Goal: Use online tool/utility: Utilize a website feature to perform a specific function

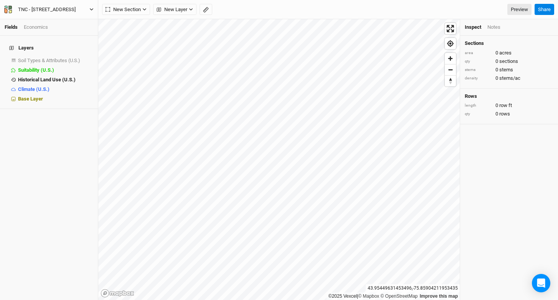
click at [67, 7] on div "TNC - [STREET_ADDRESS]" at bounding box center [47, 10] width 58 height 8
click at [68, 33] on button "Project Settings" at bounding box center [63, 31] width 61 height 10
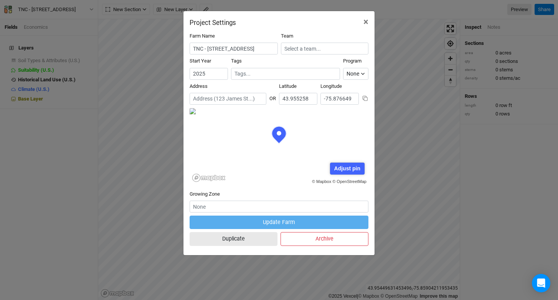
scroll to position [38, 89]
click at [365, 99] on icon at bounding box center [365, 98] width 6 height 6
click at [366, 23] on span "×" at bounding box center [365, 21] width 5 height 11
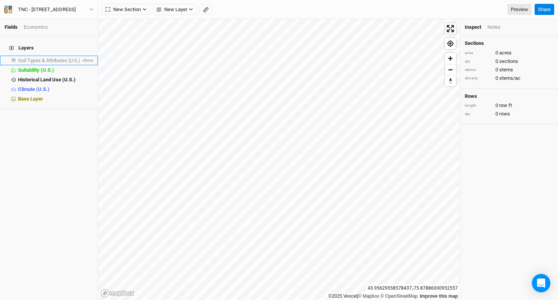
click at [54, 58] on span "Soil Types & Attributes (U.S.)" at bounding box center [49, 61] width 62 height 6
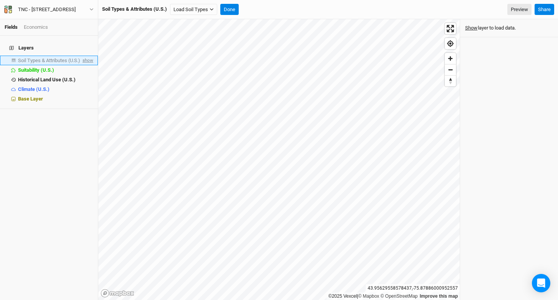
click at [86, 57] on span "show" at bounding box center [87, 61] width 12 height 10
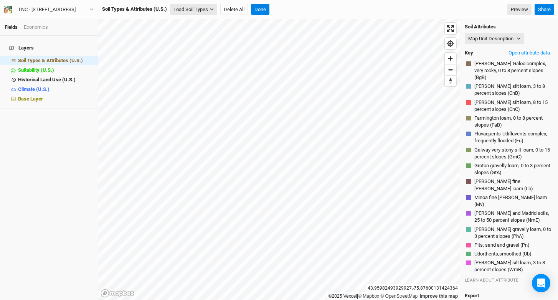
click at [199, 8] on button "Load Soil Types" at bounding box center [193, 10] width 47 height 12
click at [203, 27] on button "Load for Current View" at bounding box center [201, 23] width 61 height 10
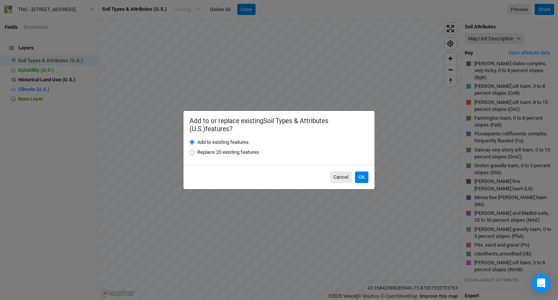
click at [247, 152] on label "Replace 20 existing features" at bounding box center [228, 152] width 62 height 7
click at [194, 152] on input "Replace 20 existing features" at bounding box center [191, 152] width 5 height 5
radio input "true"
click at [360, 176] on button "OK" at bounding box center [361, 177] width 13 height 12
radio input "true"
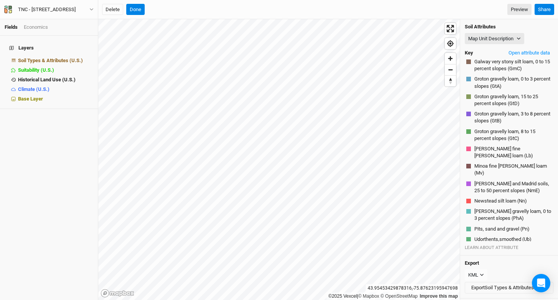
scroll to position [74, 0]
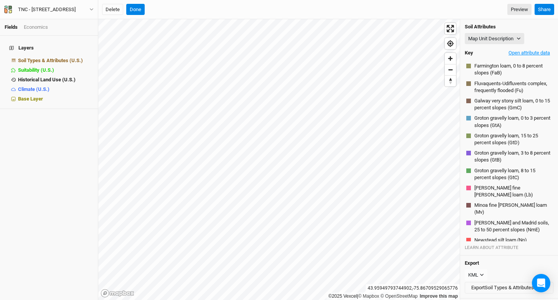
click at [515, 50] on button "Open attribute data" at bounding box center [529, 53] width 48 height 12
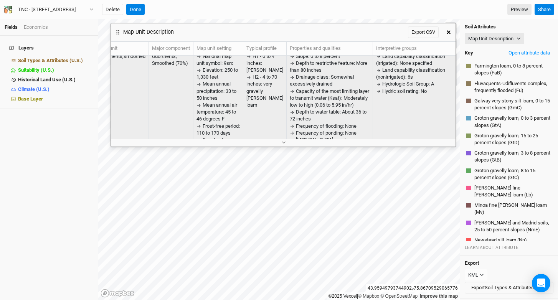
scroll to position [0, 15]
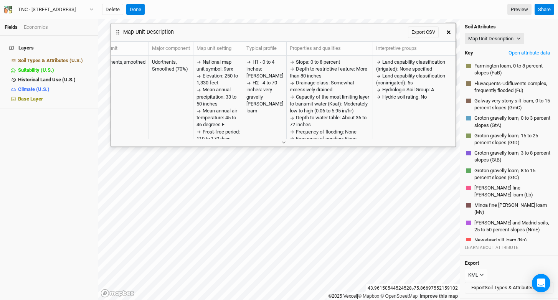
click at [451, 30] on button "button" at bounding box center [448, 32] width 14 height 14
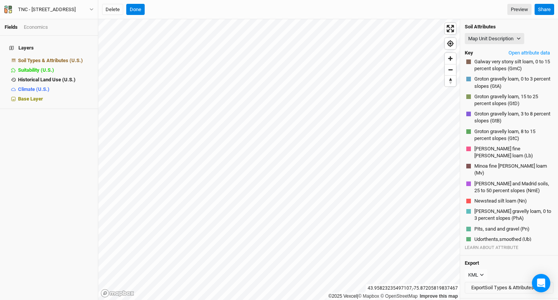
scroll to position [4, 0]
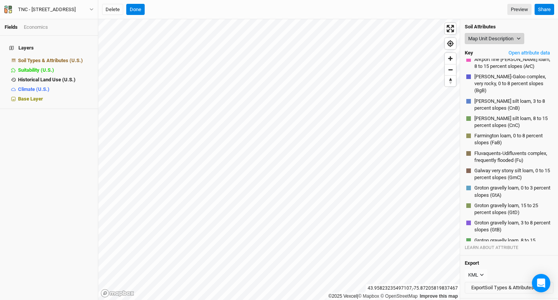
click at [481, 40] on button "Map Unit Description" at bounding box center [493, 39] width 59 height 12
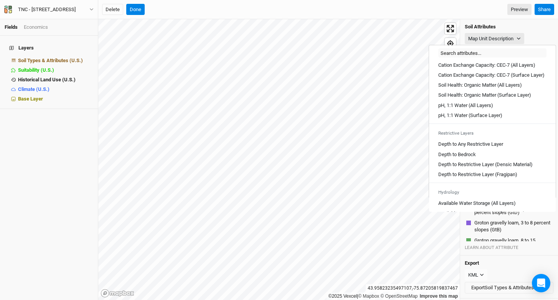
scroll to position [154, 0]
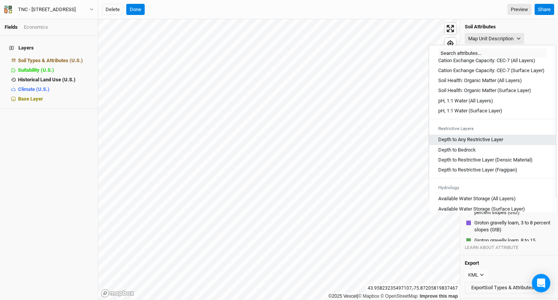
click at [488, 143] on Layer "Depth to Any Restrictive Layer" at bounding box center [470, 139] width 65 height 7
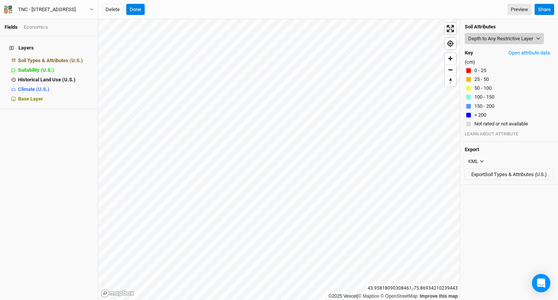
click at [495, 34] on button "Depth to Any Restrictive Layer" at bounding box center [503, 39] width 79 height 12
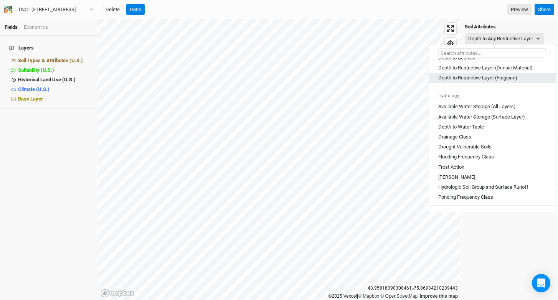
scroll to position [247, 0]
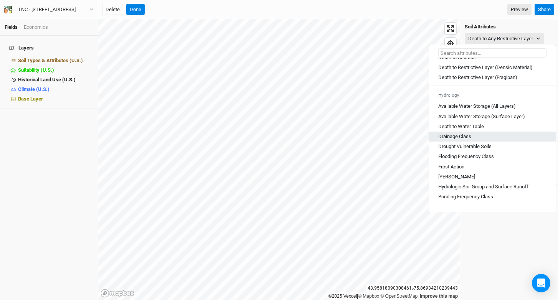
click at [474, 140] on div "Drainage Class" at bounding box center [492, 136] width 108 height 7
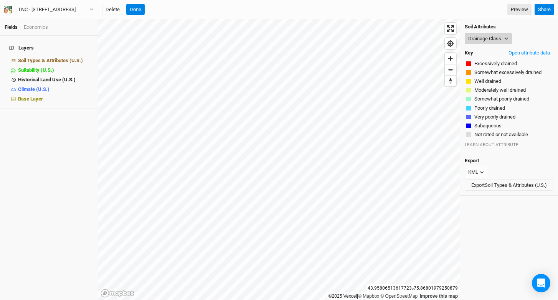
click at [476, 39] on button "Drainage Class" at bounding box center [487, 39] width 47 height 12
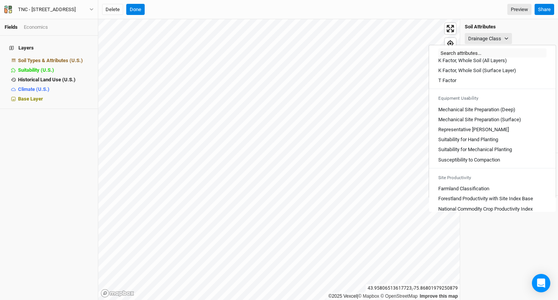
scroll to position [412, 0]
click at [494, 113] on \(Deep\) "Mechanical Site Preparation (Deep)" at bounding box center [476, 109] width 77 height 7
